Goal: Information Seeking & Learning: Learn about a topic

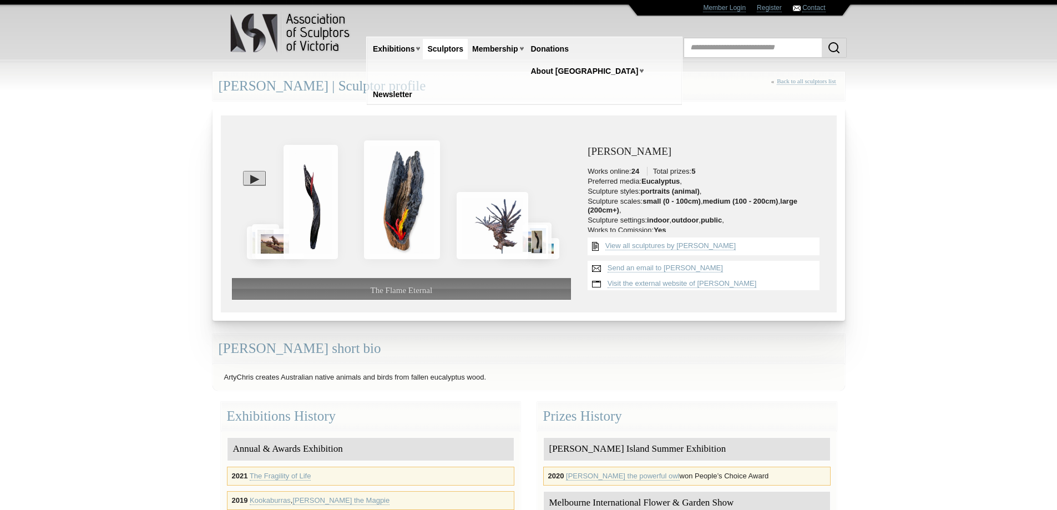
scroll to position [14, 0]
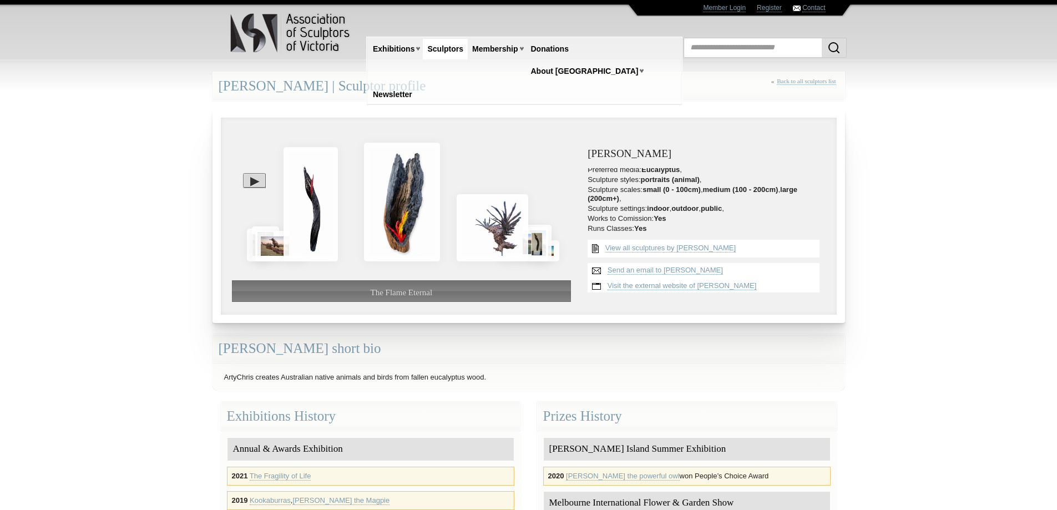
click at [443, 48] on link "Sculptors" at bounding box center [445, 49] width 45 height 21
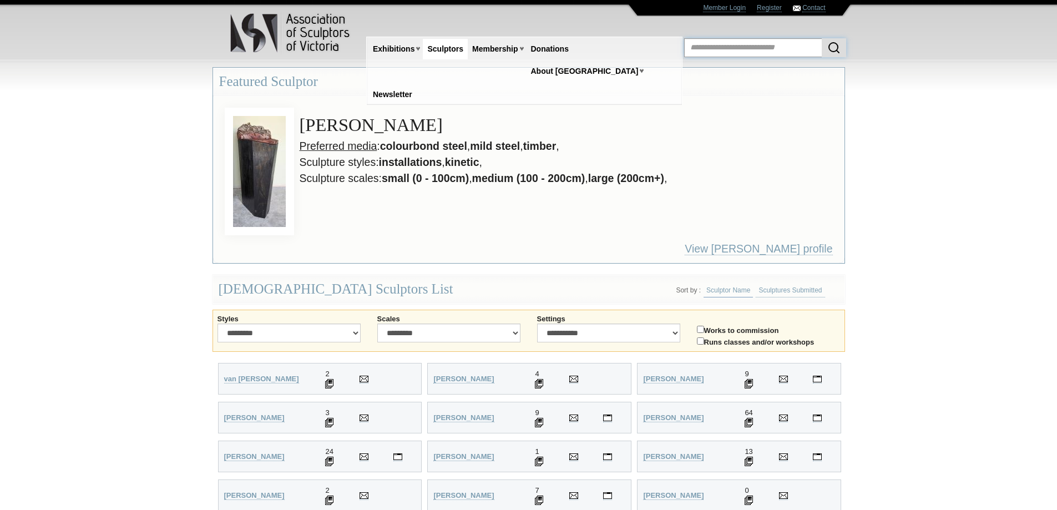
click at [746, 45] on input "text" at bounding box center [765, 47] width 162 height 19
type input "*********"
click at [822, 38] on button "submit" at bounding box center [834, 47] width 24 height 19
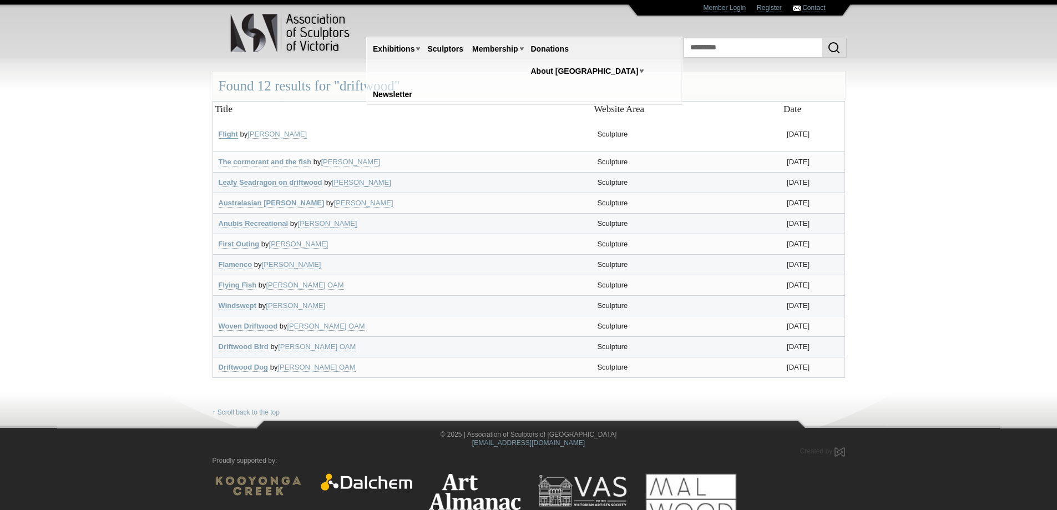
click at [227, 134] on link "Flight" at bounding box center [228, 134] width 19 height 9
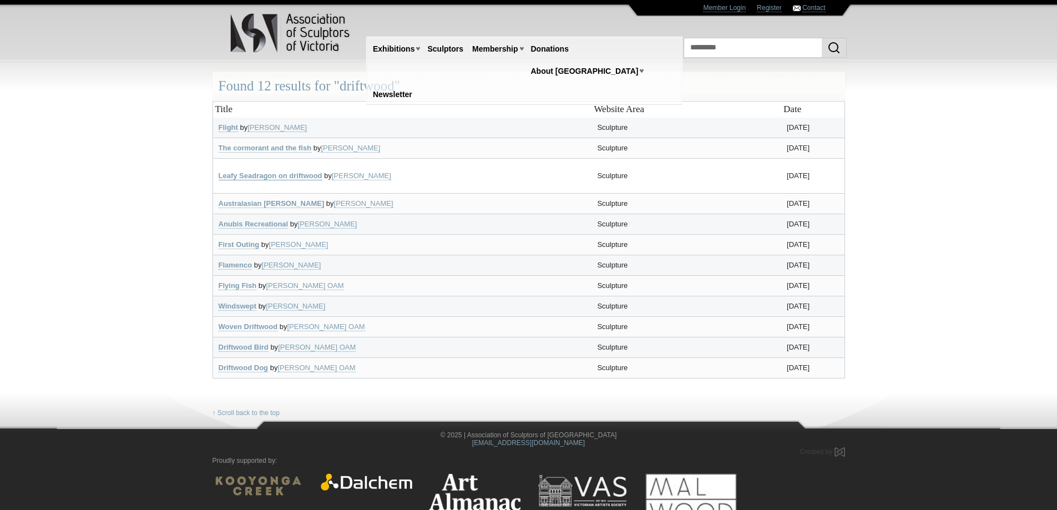
click at [300, 176] on link "Leafy Seadragon on driftwood" at bounding box center [271, 175] width 104 height 9
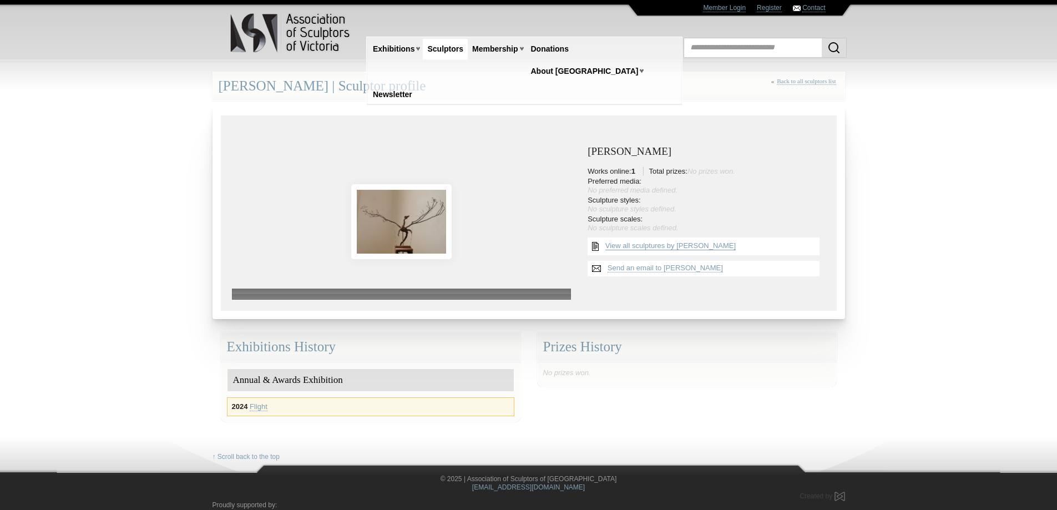
click at [621, 245] on link "View all sculptures by Jane Wells" at bounding box center [670, 245] width 130 height 9
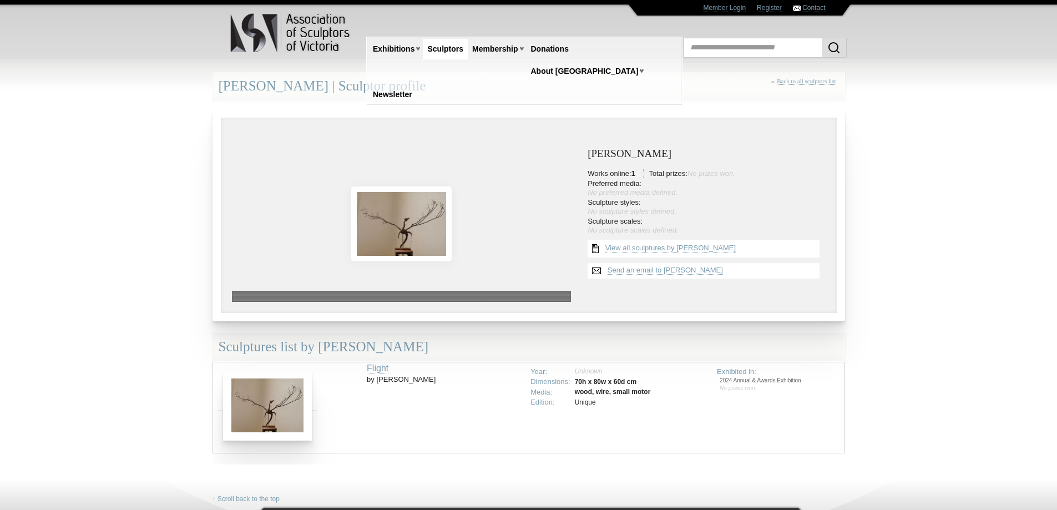
click at [254, 409] on img at bounding box center [267, 405] width 89 height 70
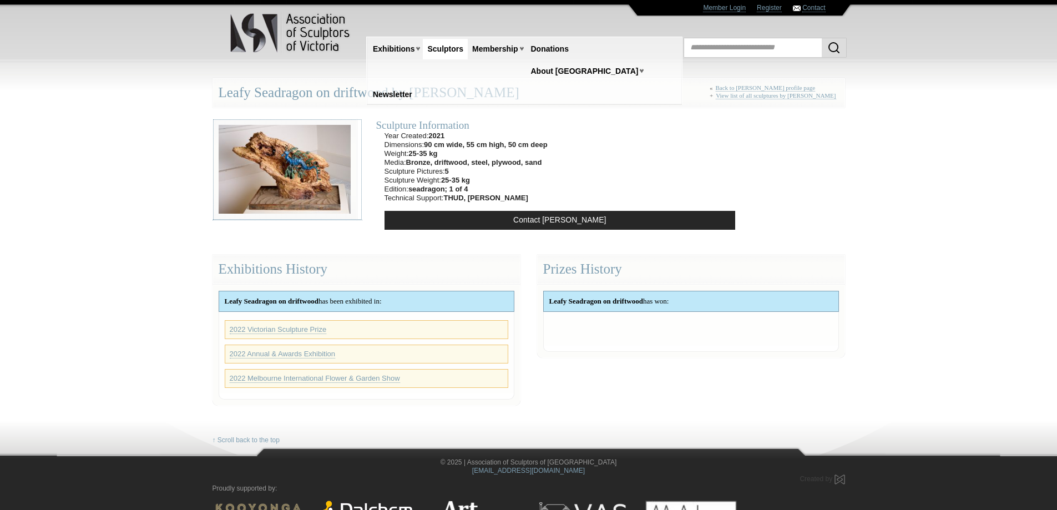
click at [300, 176] on img at bounding box center [284, 170] width 144 height 102
